Goal: Use online tool/utility: Utilize a website feature to perform a specific function

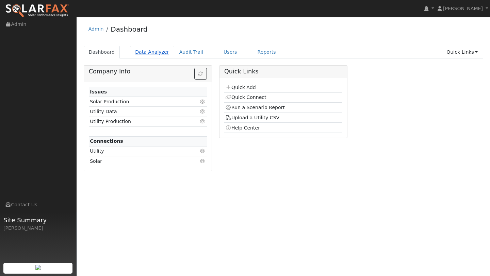
click at [158, 48] on link "Data Analyzer" at bounding box center [152, 52] width 44 height 13
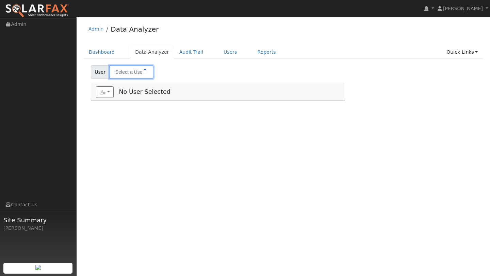
type input "Donald Rowe"
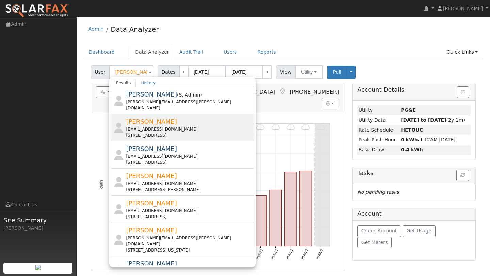
click at [141, 126] on div "[EMAIL_ADDRESS][DOMAIN_NAME]" at bounding box center [189, 129] width 126 height 6
type input "[PERSON_NAME]"
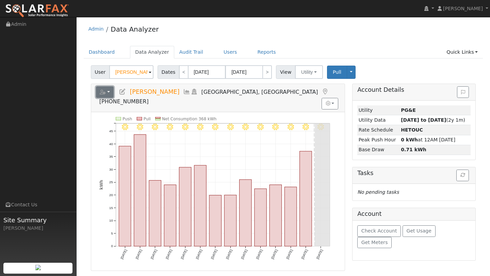
click at [107, 93] on button "button" at bounding box center [105, 92] width 18 height 12
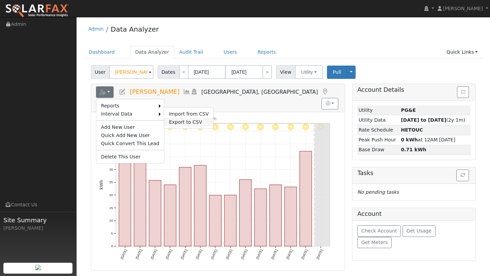
click at [167, 121] on link "Export to CSV" at bounding box center [188, 122] width 49 height 8
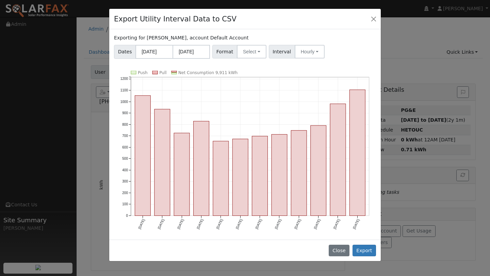
click at [246, 59] on div "Exporting for Kevin Dumford, account Default Account Dates 09/01/2024 08/31/202…" at bounding box center [244, 134] width 271 height 211
click at [246, 47] on button "Select" at bounding box center [252, 52] width 30 height 14
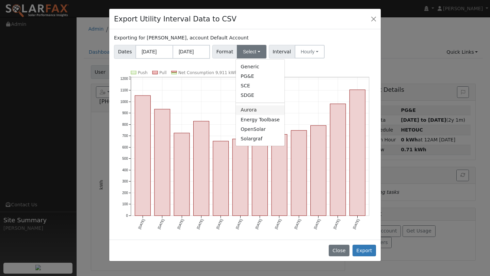
click at [250, 108] on link "Aurora" at bounding box center [260, 110] width 49 height 10
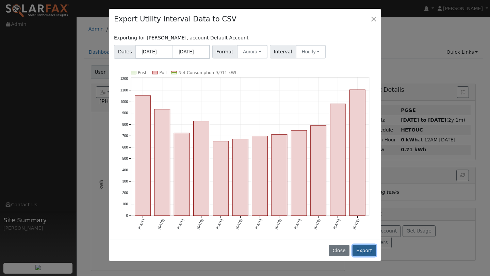
click at [359, 248] on button "Export" at bounding box center [363, 251] width 23 height 12
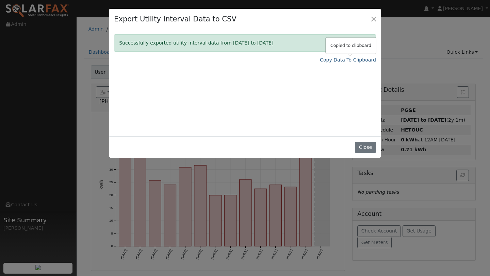
click at [330, 60] on link "Copy Data To Clipboard" at bounding box center [348, 59] width 56 height 7
click at [370, 20] on button "Close" at bounding box center [374, 19] width 10 height 10
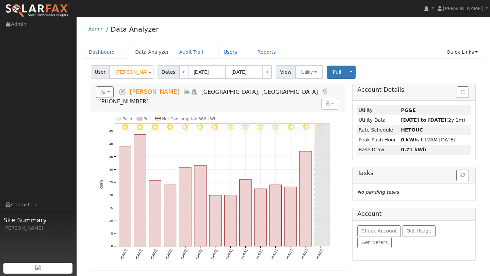
click at [218, 53] on link "Users" at bounding box center [230, 52] width 24 height 13
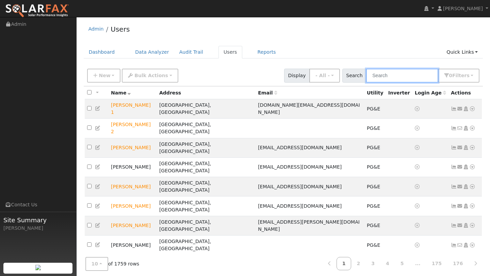
click at [399, 80] on input "text" at bounding box center [402, 76] width 72 height 14
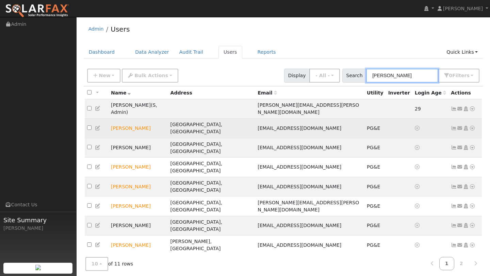
type input "kevin"
click at [471, 126] on icon at bounding box center [472, 128] width 6 height 5
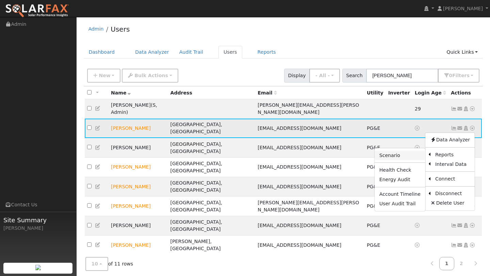
click at [417, 151] on link "Scenario" at bounding box center [399, 156] width 51 height 10
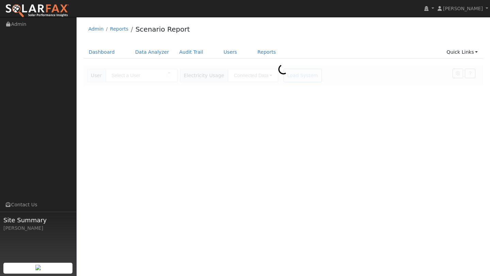
type input "[PERSON_NAME]"
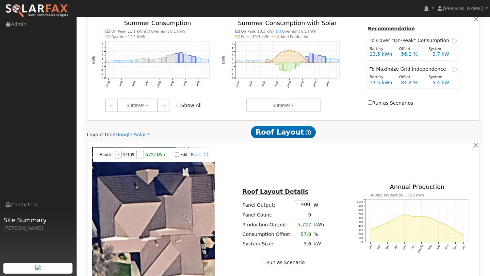
scroll to position [361, 0]
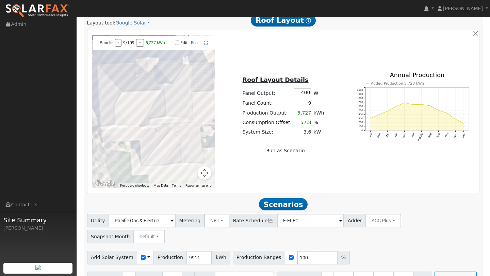
click at [204, 172] on button "Map camera controls" at bounding box center [205, 173] width 14 height 14
click at [181, 173] on button "Zoom out" at bounding box center [188, 173] width 14 height 14
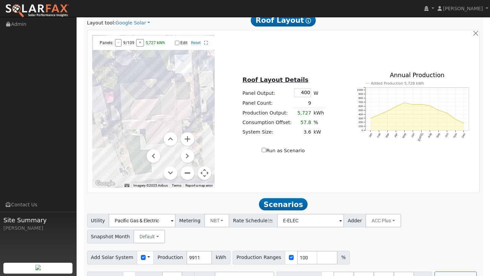
click at [182, 173] on button "Zoom out" at bounding box center [188, 173] width 14 height 14
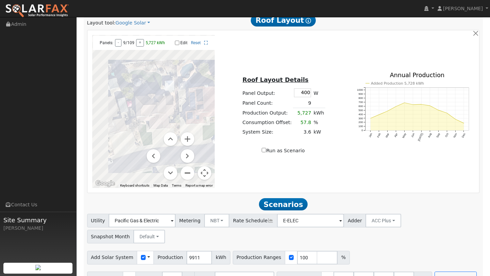
click at [182, 173] on button "Zoom out" at bounding box center [188, 173] width 14 height 14
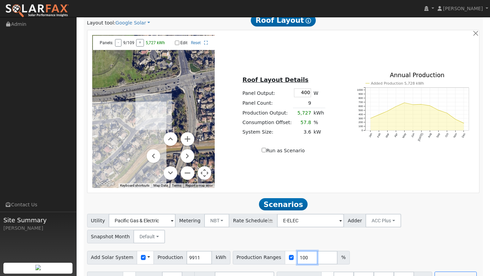
click at [299, 251] on input "100" at bounding box center [307, 258] width 20 height 14
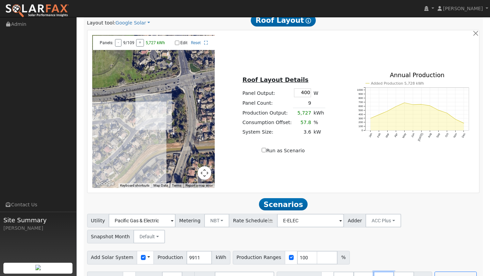
click at [379, 272] on input "40.5" at bounding box center [383, 279] width 20 height 14
type input "4"
click at [360, 272] on input "27" at bounding box center [363, 279] width 20 height 14
click at [380, 272] on input "number" at bounding box center [383, 279] width 20 height 14
click at [359, 272] on input "27" at bounding box center [363, 279] width 20 height 14
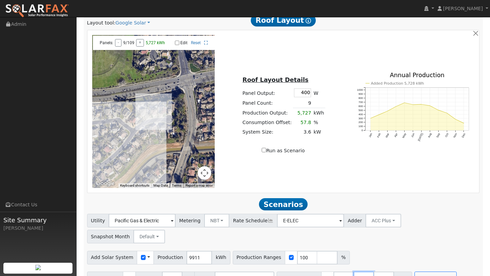
type input "2"
type input "0"
type input "99"
type input "0"
type input "13.5"
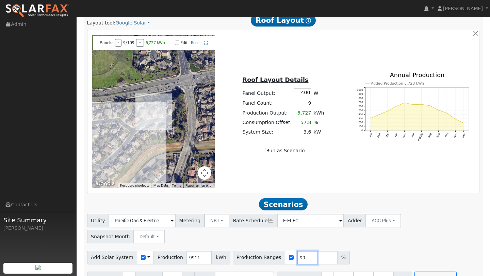
click at [301, 251] on input "99" at bounding box center [307, 258] width 20 height 14
type input "9"
type input "110"
click at [414, 272] on button "Run Scenarios" at bounding box center [435, 279] width 42 height 14
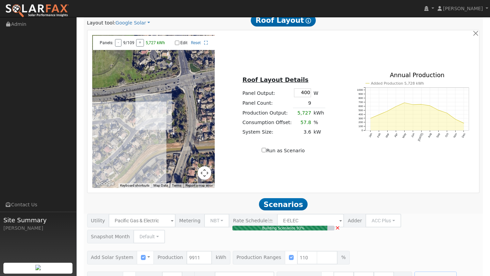
type input "7.3"
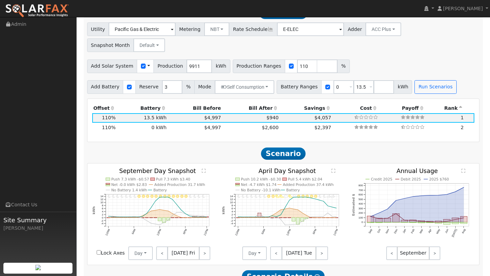
scroll to position [548, 0]
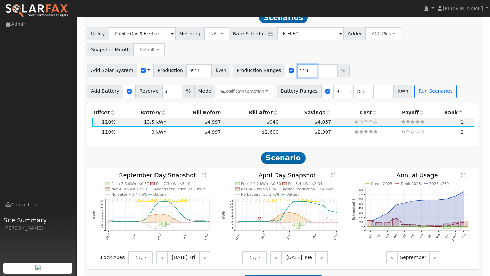
click at [297, 64] on input "110" at bounding box center [307, 71] width 20 height 14
click at [299, 64] on input "110" at bounding box center [307, 71] width 20 height 14
type input "121"
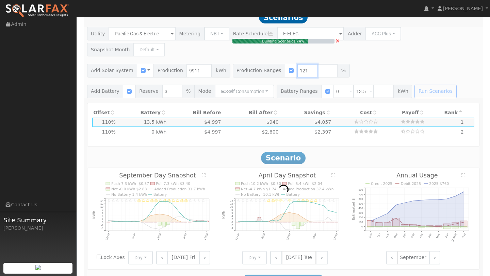
type input "8.0"
type input "$27,981"
type input "$13,254"
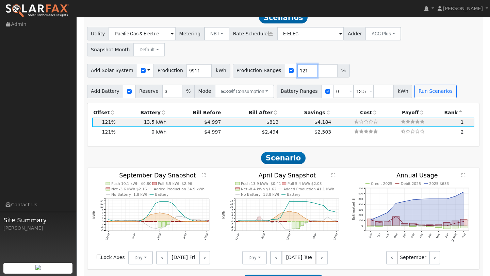
scroll to position [539, 0]
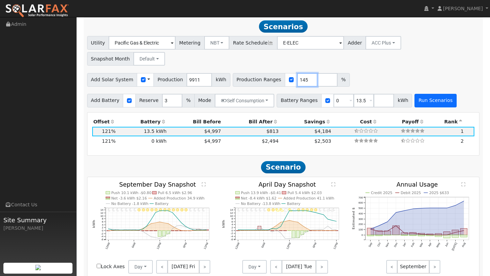
type input "145"
click at [416, 94] on button "Run Scenarios" at bounding box center [435, 101] width 42 height 14
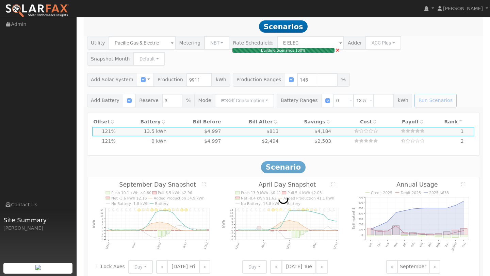
type input "9.6"
type input "$33,532"
type input "$14,920"
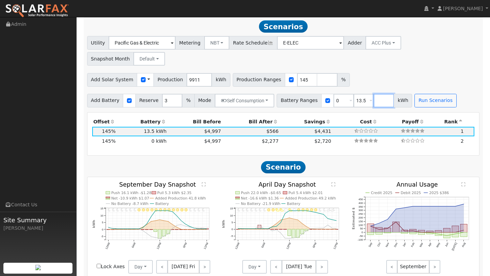
click at [373, 94] on input "number" at bounding box center [383, 101] width 20 height 14
type input "27"
click at [317, 73] on input "number" at bounding box center [327, 80] width 20 height 14
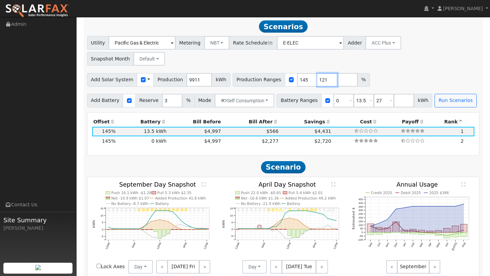
type input "121"
type input "145"
click at [400, 70] on div "Add Solar System Use CSV Data Production 9911 kWh Production Ranges 121 145 %" at bounding box center [283, 78] width 395 height 16
click at [436, 94] on button "Run Scenarios" at bounding box center [455, 101] width 42 height 14
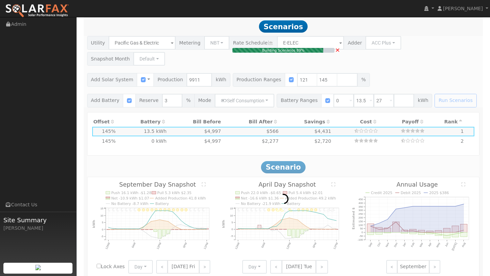
type input "8.0"
type input "$27,981"
type input "$13,254"
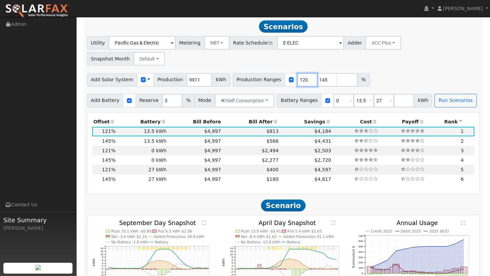
type input "120"
click at [301, 73] on input "120" at bounding box center [307, 80] width 20 height 14
click at [318, 73] on input "145" at bounding box center [327, 80] width 20 height 14
type input "1"
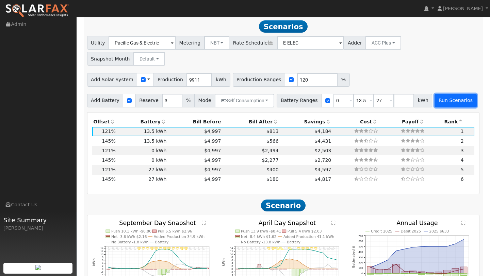
click at [447, 94] on button "Run Scenarios" at bounding box center [455, 101] width 42 height 14
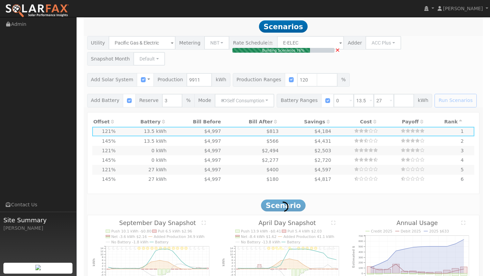
type input "7.9"
type input "$27,750"
type input "$13,185"
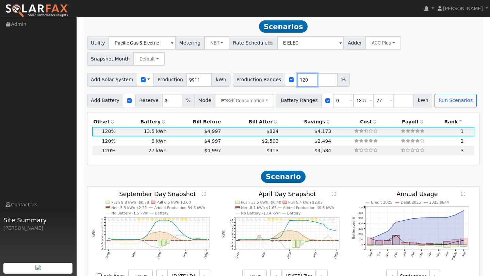
click at [299, 73] on input "120" at bounding box center [307, 80] width 20 height 14
type input "145"
click at [446, 94] on button "Run Scenarios" at bounding box center [455, 101] width 42 height 14
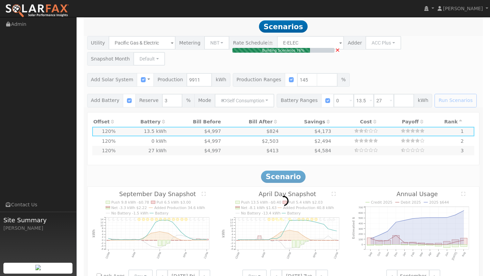
type input "9.6"
type input "$33,532"
type input "$14,920"
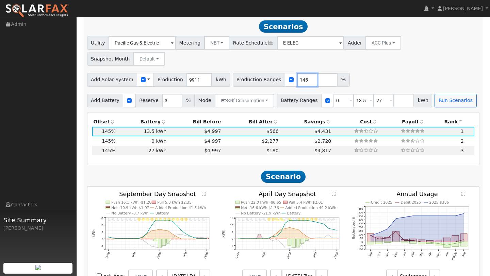
click at [298, 73] on input "145" at bounding box center [307, 80] width 20 height 14
type input "134"
click at [450, 94] on button "Run Scenarios" at bounding box center [455, 101] width 42 height 14
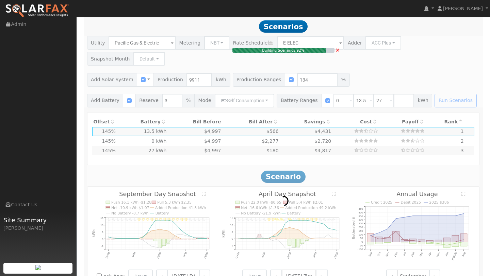
type input "8.9"
type input "$30,989"
type input "$14,157"
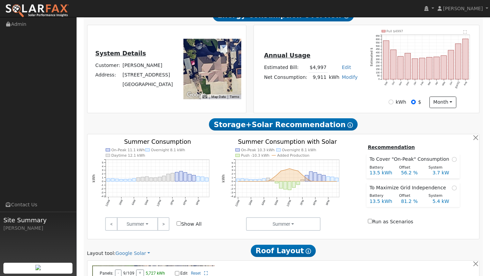
scroll to position [304, 0]
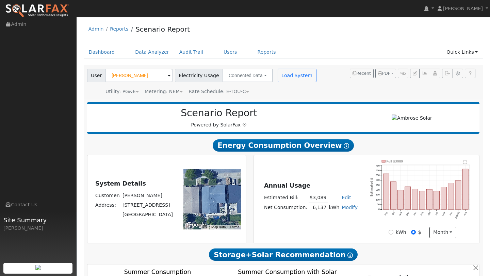
scroll to position [539, 0]
click at [56, 21] on link "Admin" at bounding box center [38, 24] width 77 height 14
click at [56, 12] on img at bounding box center [37, 11] width 64 height 14
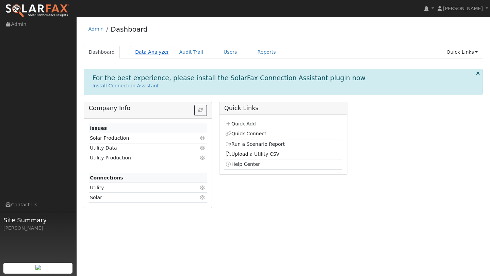
click at [142, 55] on link "Data Analyzer" at bounding box center [152, 52] width 44 height 13
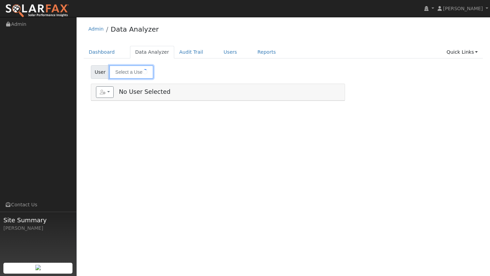
type input "[PERSON_NAME]"
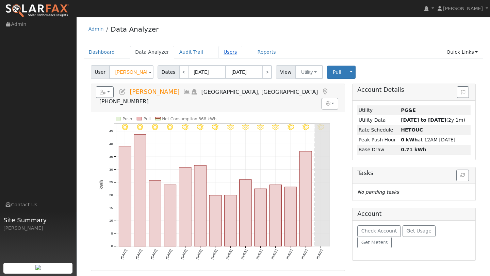
click at [226, 50] on link "Users" at bounding box center [230, 52] width 24 height 13
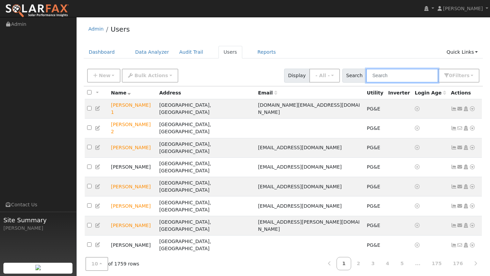
click at [407, 73] on input "text" at bounding box center [402, 76] width 72 height 14
